Goal: Task Accomplishment & Management: Manage account settings

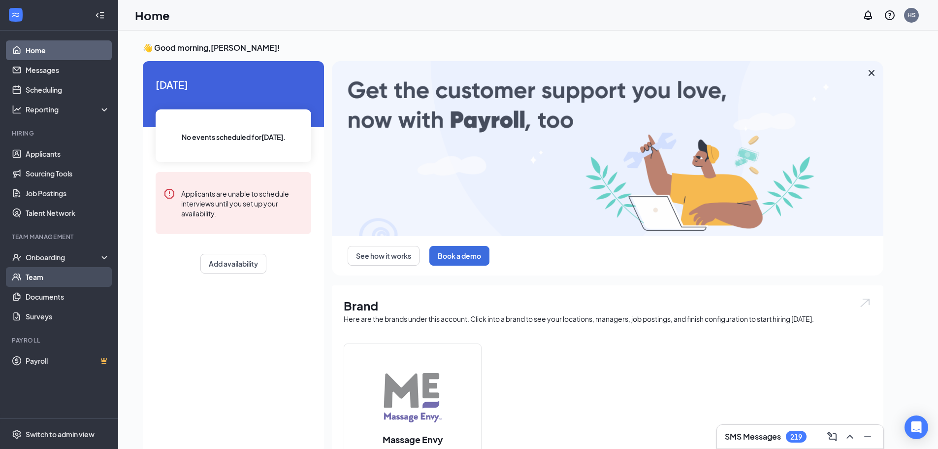
click at [58, 271] on link "Team" at bounding box center [68, 277] width 84 height 20
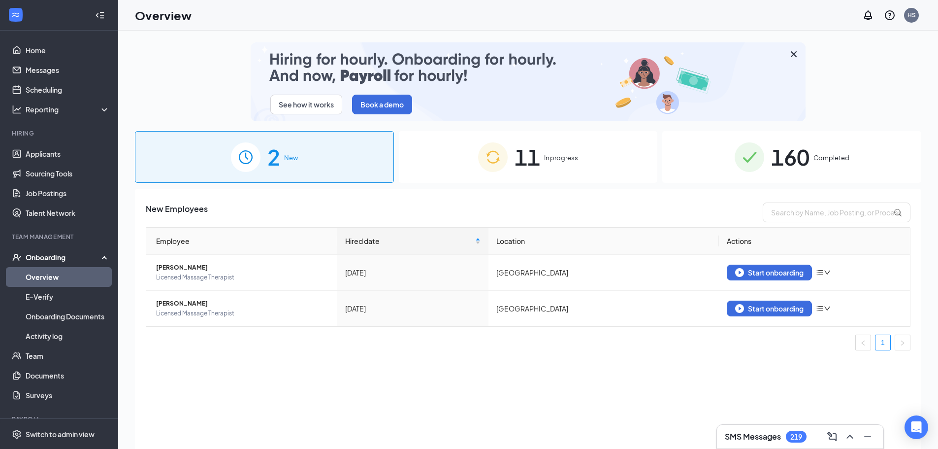
click at [703, 163] on div "160 Completed" at bounding box center [791, 157] width 259 height 52
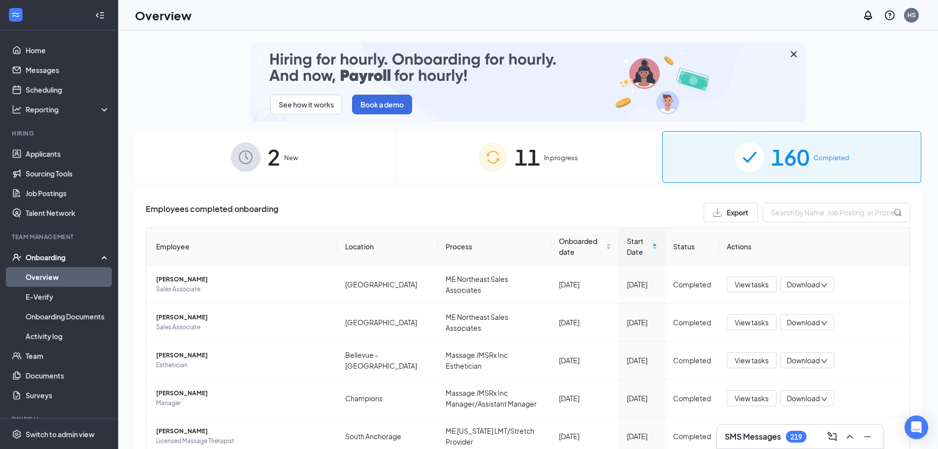
click at [354, 248] on th "Location" at bounding box center [387, 246] width 101 height 38
click at [647, 245] on div "Start Date" at bounding box center [642, 246] width 31 height 22
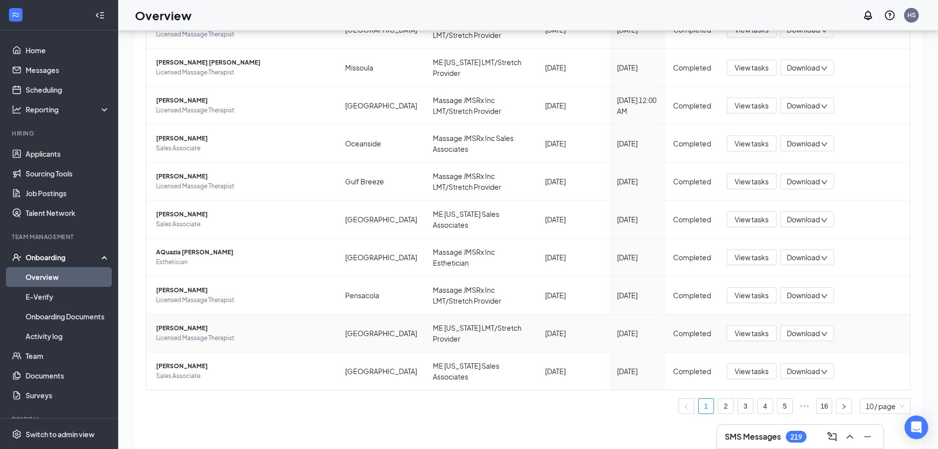
scroll to position [44, 0]
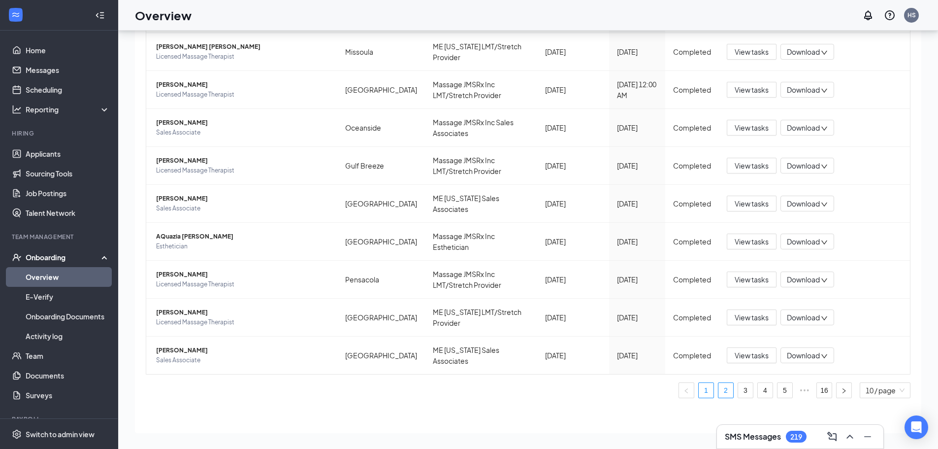
click at [718, 385] on link "2" at bounding box center [725, 390] width 15 height 15
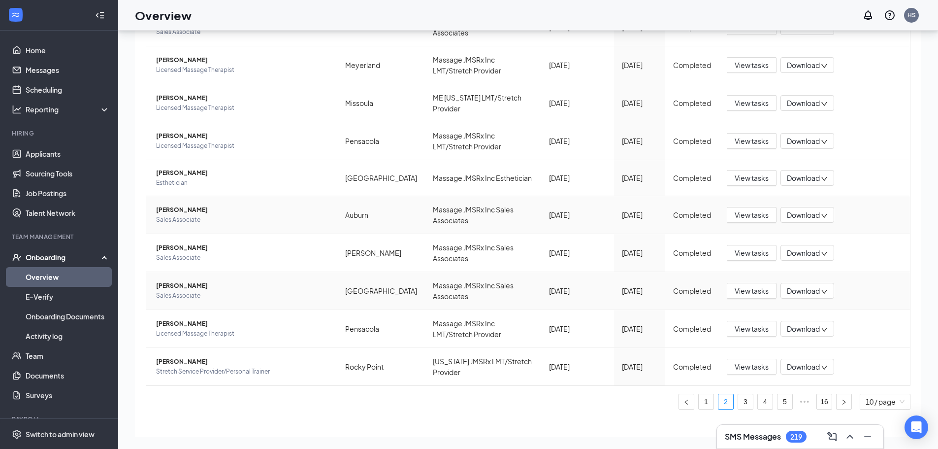
scroll to position [220, 0]
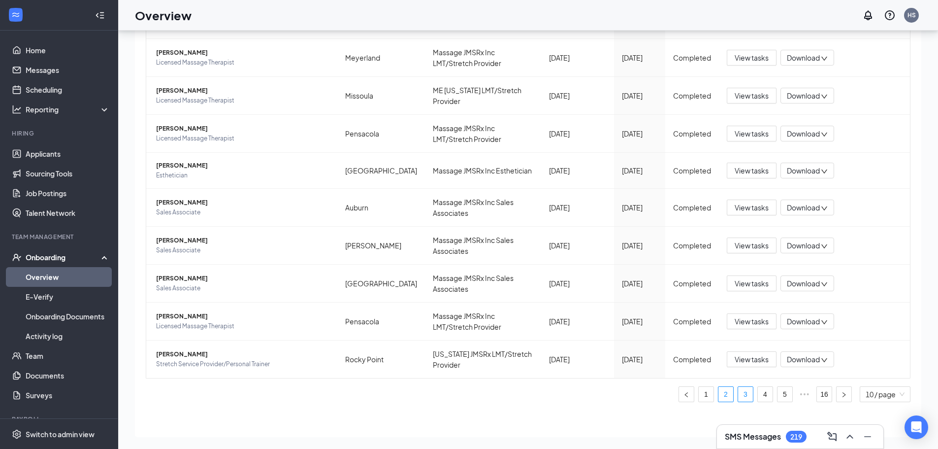
click at [738, 387] on link "3" at bounding box center [745, 394] width 15 height 15
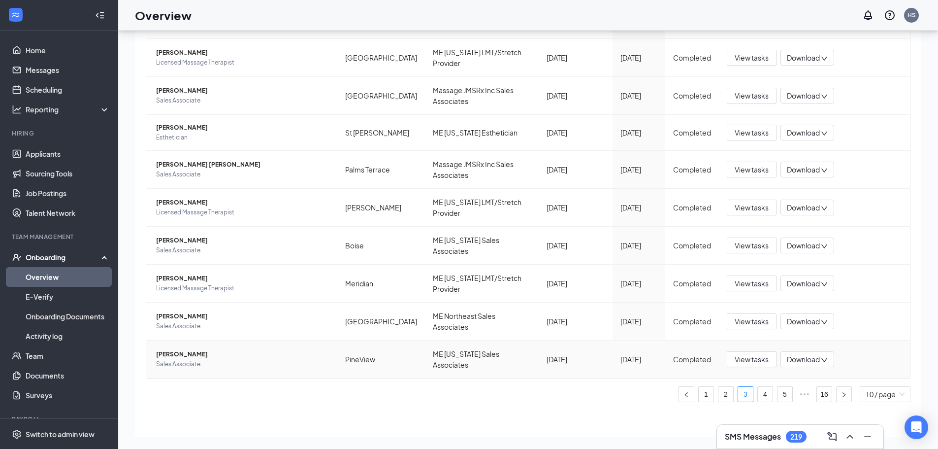
scroll to position [216, 0]
